Goal: Navigation & Orientation: Find specific page/section

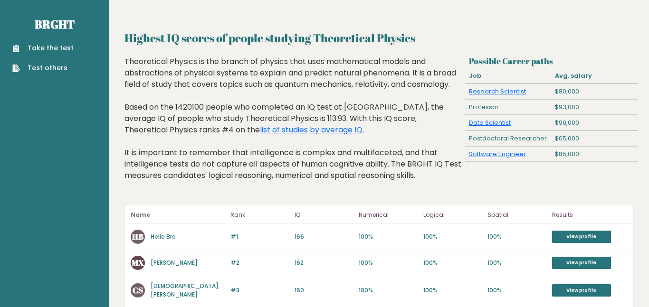
click at [223, 169] on div "Theoretical Physics is the branch of physics that uses mathematical models and …" at bounding box center [292, 126] width 337 height 140
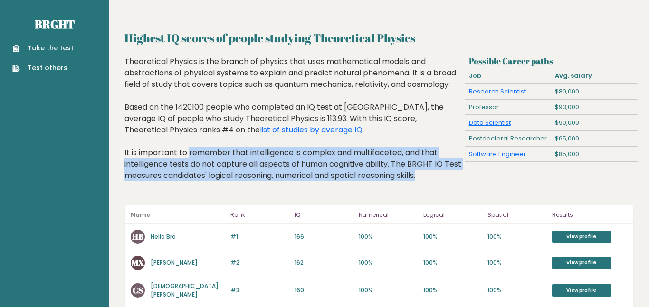
click at [223, 169] on div "Theoretical Physics is the branch of physics that uses mathematical models and …" at bounding box center [292, 126] width 337 height 140
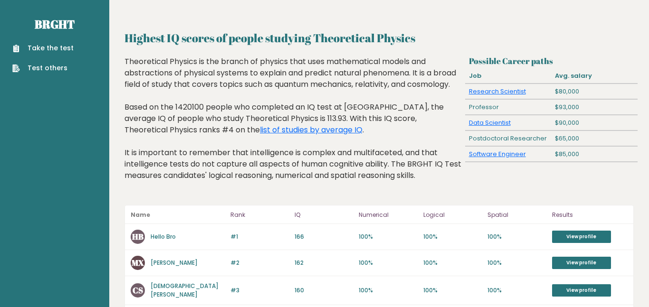
click at [223, 169] on div "Theoretical Physics is the branch of physics that uses mathematical models and …" at bounding box center [292, 126] width 337 height 140
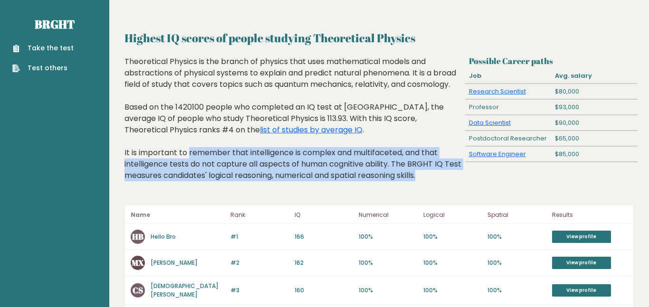
click at [223, 169] on div "Theoretical Physics is the branch of physics that uses mathematical models and …" at bounding box center [292, 126] width 337 height 140
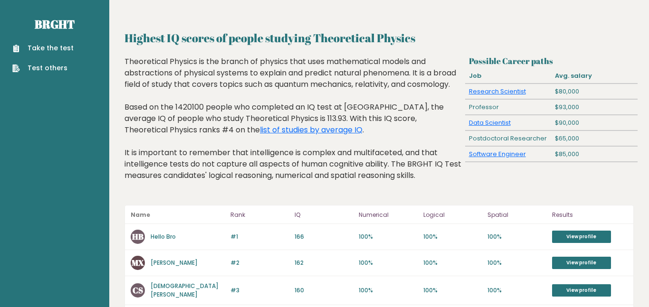
click at [223, 169] on div "Theoretical Physics is the branch of physics that uses mathematical models and …" at bounding box center [292, 126] width 337 height 140
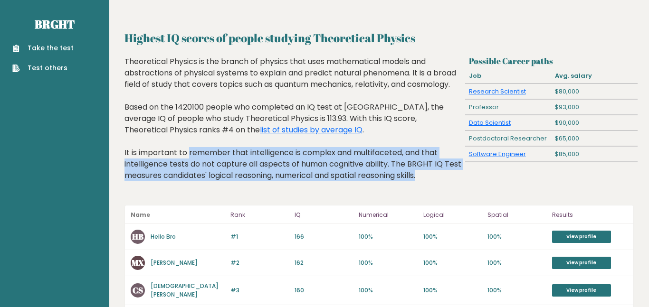
click at [223, 169] on div "Theoretical Physics is the branch of physics that uses mathematical models and …" at bounding box center [292, 126] width 337 height 140
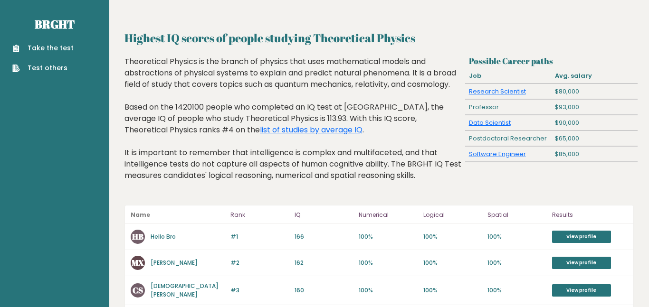
click at [223, 169] on div "Theoretical Physics is the branch of physics that uses mathematical models and …" at bounding box center [292, 126] width 337 height 140
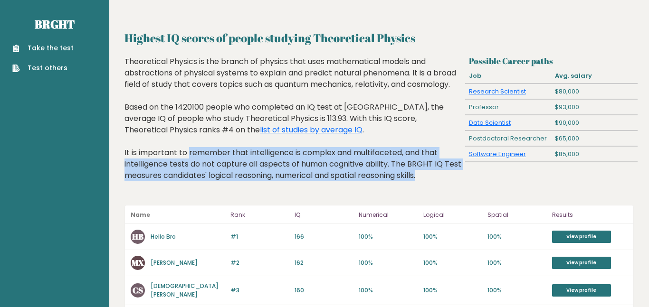
click at [223, 169] on div "Theoretical Physics is the branch of physics that uses mathematical models and …" at bounding box center [292, 126] width 337 height 140
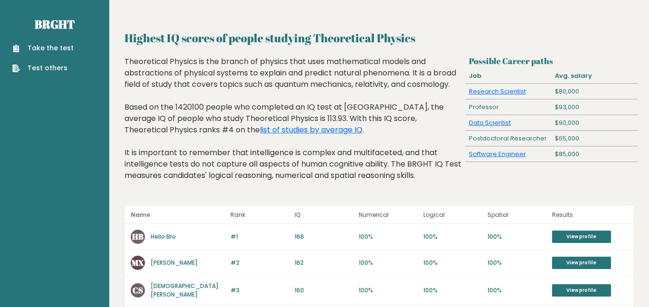
click at [223, 169] on div "Theoretical Physics is the branch of physics that uses mathematical models and …" at bounding box center [292, 126] width 337 height 140
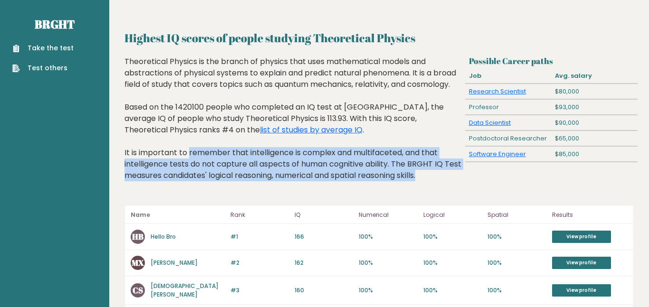
click at [223, 169] on div "Theoretical Physics is the branch of physics that uses mathematical models and …" at bounding box center [292, 126] width 337 height 140
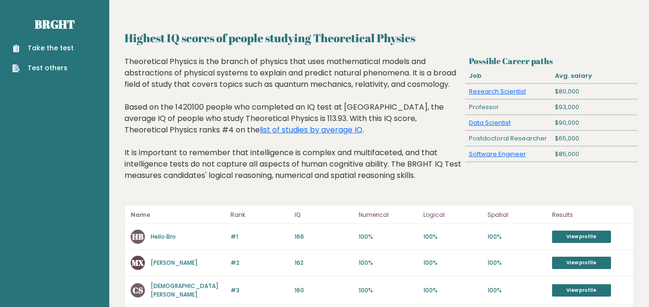
click at [223, 169] on div "Theoretical Physics is the branch of physics that uses mathematical models and …" at bounding box center [292, 126] width 337 height 140
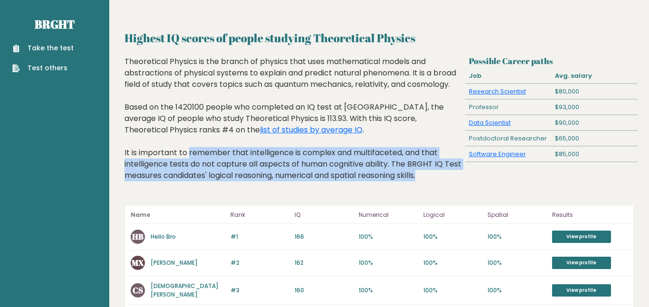
click at [223, 169] on div "Theoretical Physics is the branch of physics that uses mathematical models and …" at bounding box center [292, 126] width 337 height 140
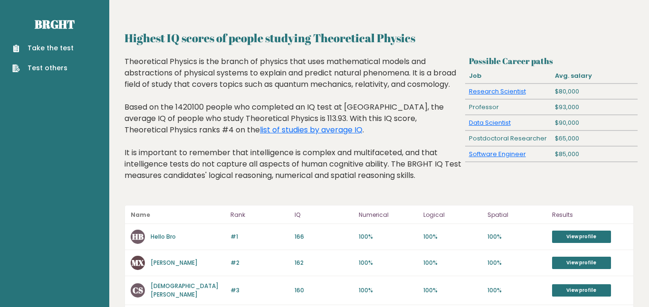
click at [223, 169] on div "Theoretical Physics is the branch of physics that uses mathematical models and …" at bounding box center [292, 126] width 337 height 140
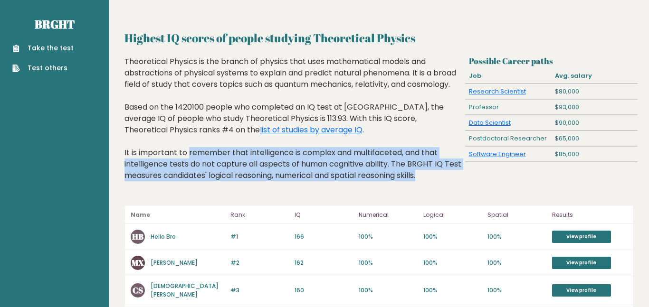
click at [223, 169] on div "Theoretical Physics is the branch of physics that uses mathematical models and …" at bounding box center [292, 126] width 337 height 140
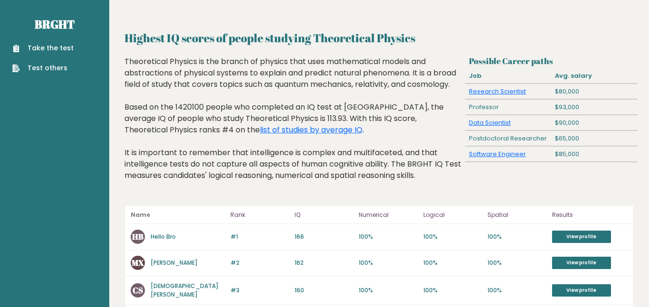
click at [223, 169] on div "Theoretical Physics is the branch of physics that uses mathematical models and …" at bounding box center [292, 126] width 337 height 140
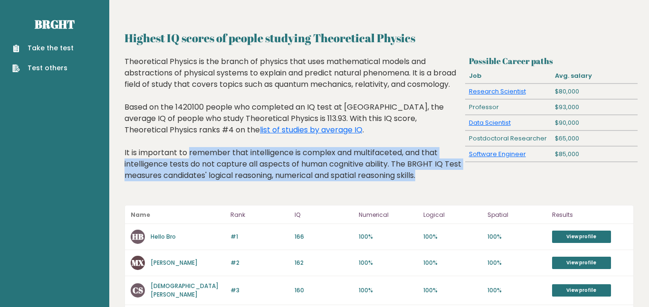
click at [223, 169] on div "Theoretical Physics is the branch of physics that uses mathematical models and …" at bounding box center [292, 126] width 337 height 140
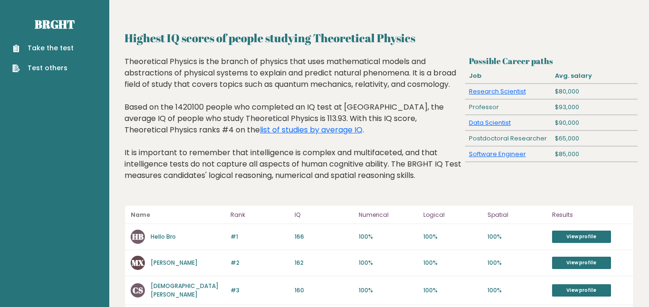
click at [223, 169] on div "Theoretical Physics is the branch of physics that uses mathematical models and …" at bounding box center [292, 126] width 337 height 140
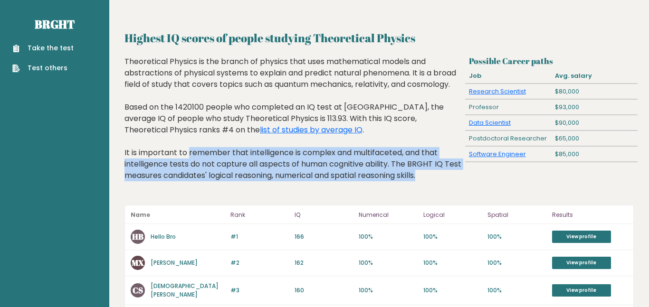
click at [223, 169] on div "Theoretical Physics is the branch of physics that uses mathematical models and …" at bounding box center [292, 126] width 337 height 140
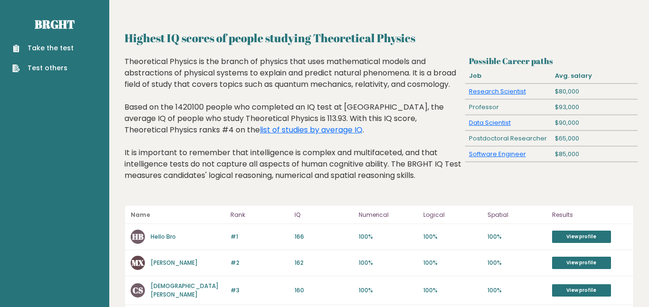
click at [223, 169] on div "Theoretical Physics is the branch of physics that uses mathematical models and …" at bounding box center [292, 126] width 337 height 140
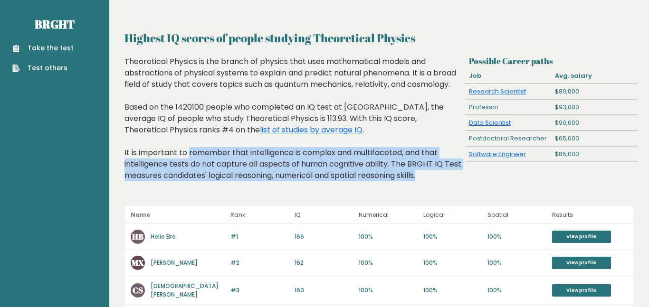
click at [223, 169] on div "Theoretical Physics is the branch of physics that uses mathematical models and …" at bounding box center [292, 126] width 337 height 140
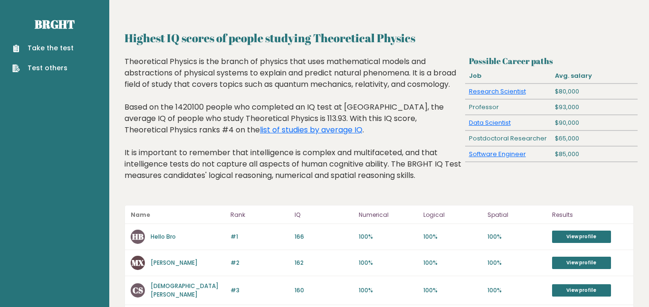
click at [223, 169] on div "Theoretical Physics is the branch of physics that uses mathematical models and …" at bounding box center [292, 126] width 337 height 140
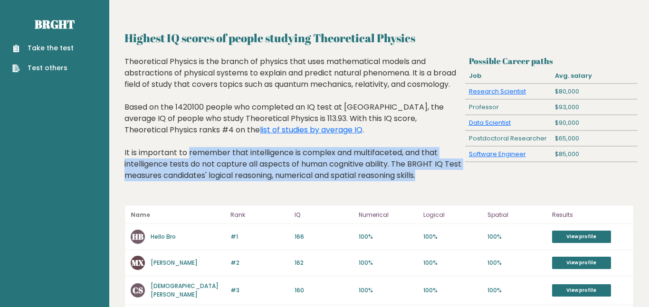
click at [223, 169] on div "Theoretical Physics is the branch of physics that uses mathematical models and …" at bounding box center [292, 126] width 337 height 140
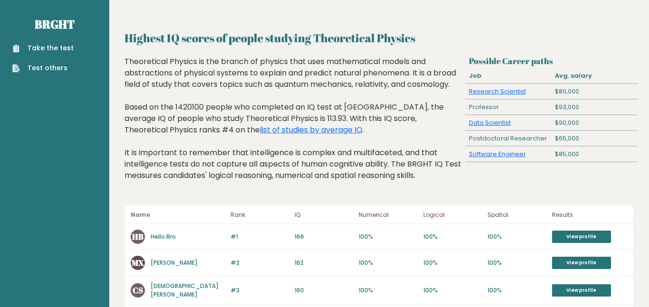
click at [223, 169] on div "Theoretical Physics is the branch of physics that uses mathematical models and …" at bounding box center [292, 126] width 337 height 140
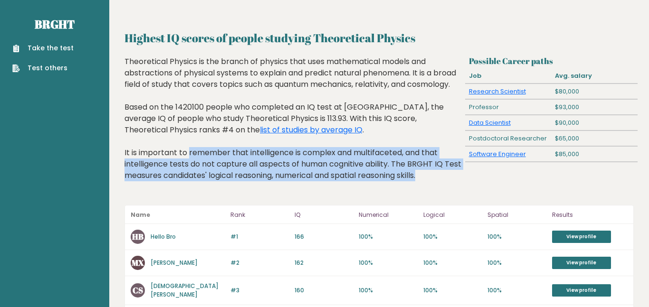
click at [223, 169] on div "Theoretical Physics is the branch of physics that uses mathematical models and …" at bounding box center [292, 126] width 337 height 140
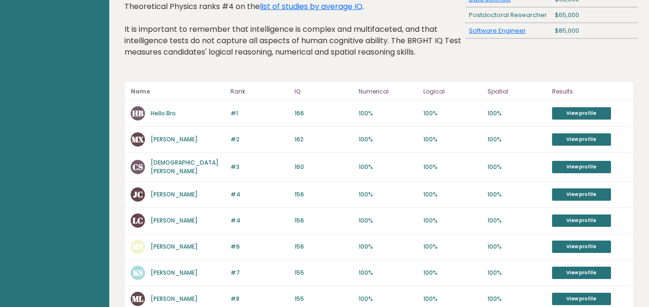
scroll to position [129, 0]
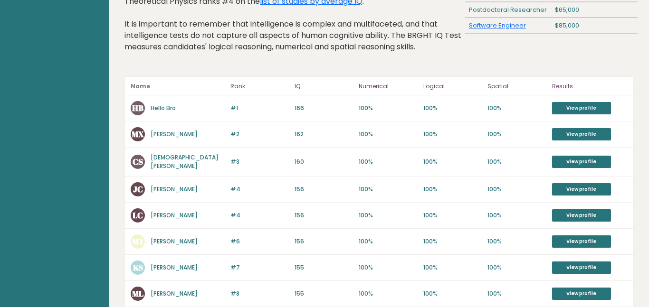
click at [160, 108] on link "Hello Bro" at bounding box center [163, 108] width 25 height 8
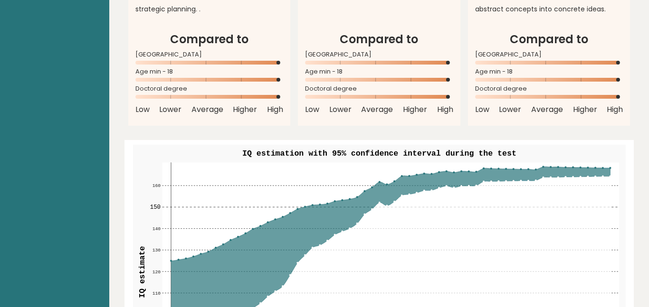
scroll to position [870, 0]
